Goal: Information Seeking & Learning: Learn about a topic

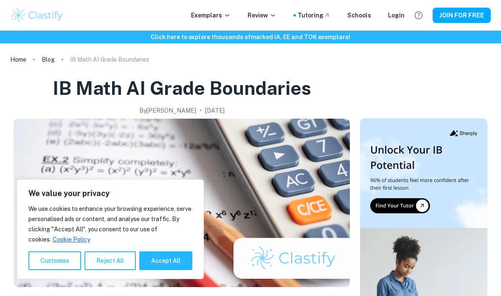
click at [180, 259] on button "Accept All" at bounding box center [165, 260] width 53 height 19
checkbox input "true"
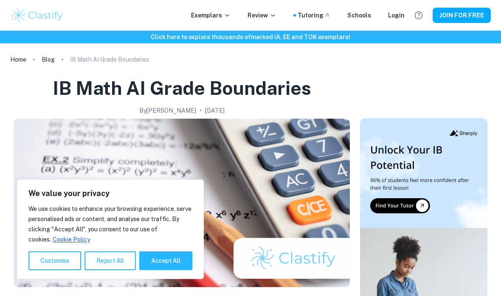
checkbox input "true"
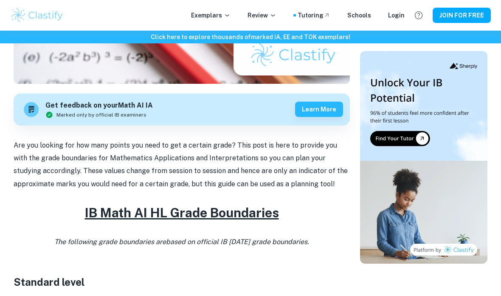
scroll to position [200, 0]
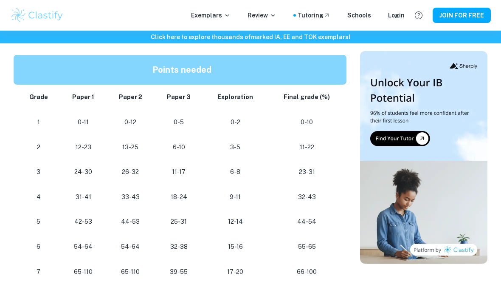
scroll to position [729, 0]
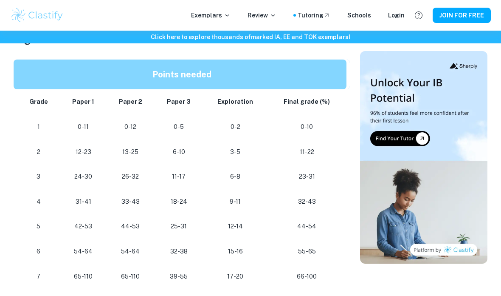
click at [126, 96] on p "Paper 2" at bounding box center [130, 101] width 34 height 11
